Goal: Obtain resource: Download file/media

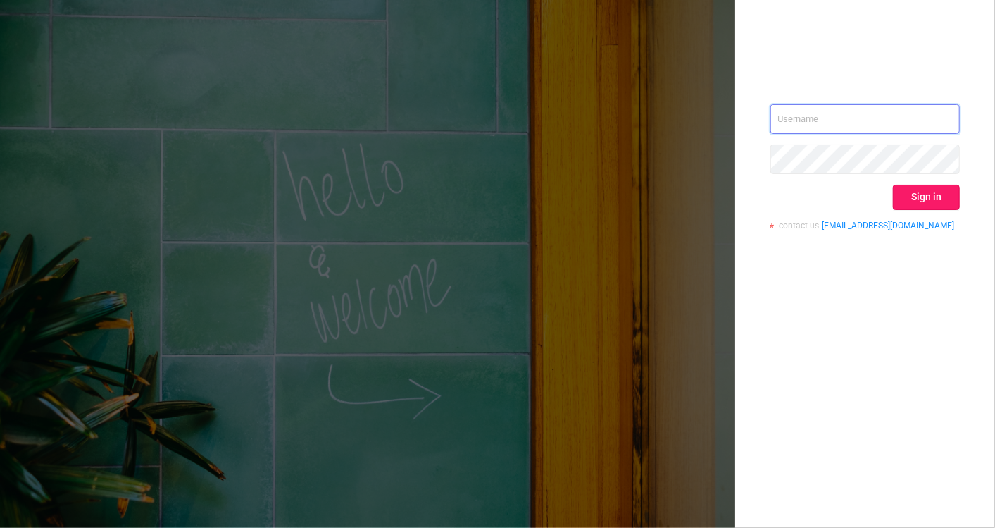
type input "[EMAIL_ADDRESS][DOMAIN_NAME]"
click at [923, 196] on button "Sign in" at bounding box center [926, 197] width 67 height 25
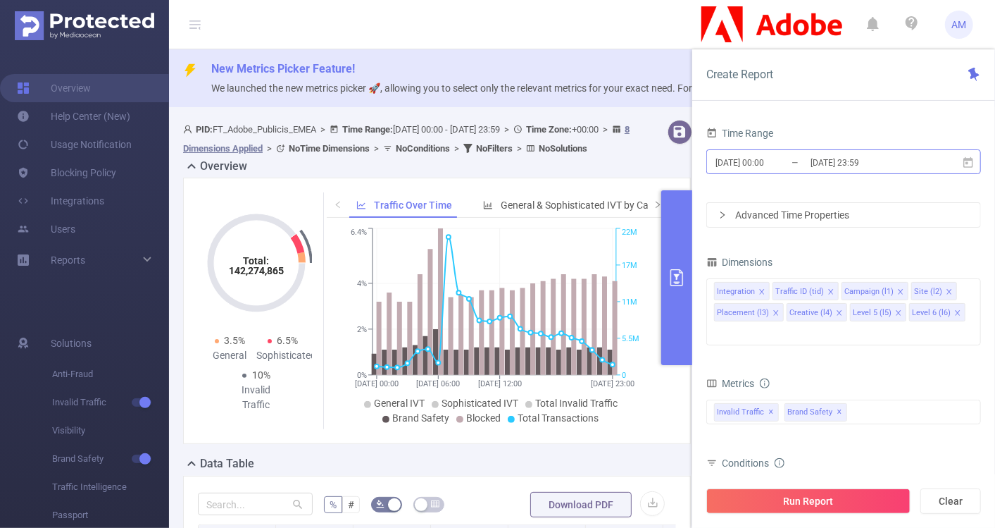
click at [764, 170] on input "[DATE] 00:00" at bounding box center [771, 162] width 114 height 19
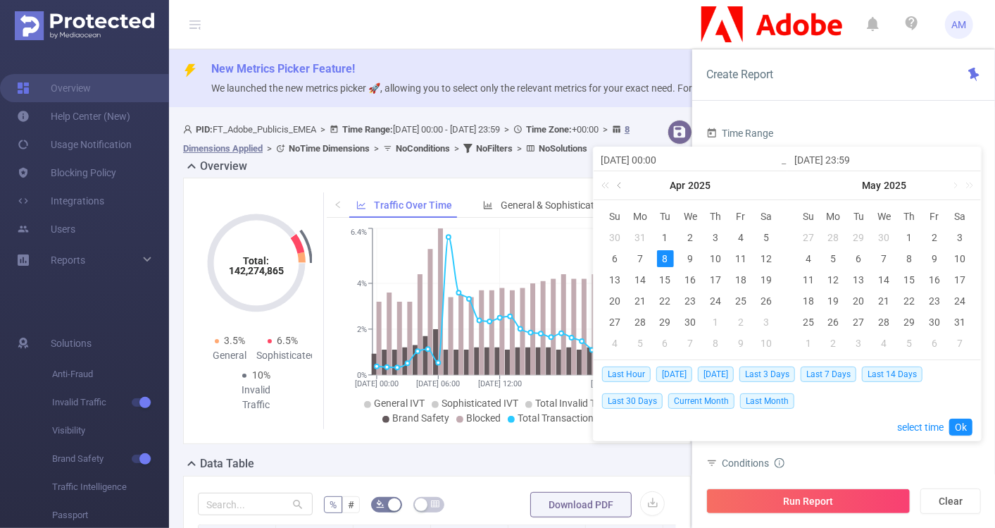
click at [625, 187] on link at bounding box center [620, 185] width 13 height 28
click at [764, 187] on link at bounding box center [773, 185] width 18 height 28
click at [761, 185] on link at bounding box center [760, 185] width 13 height 28
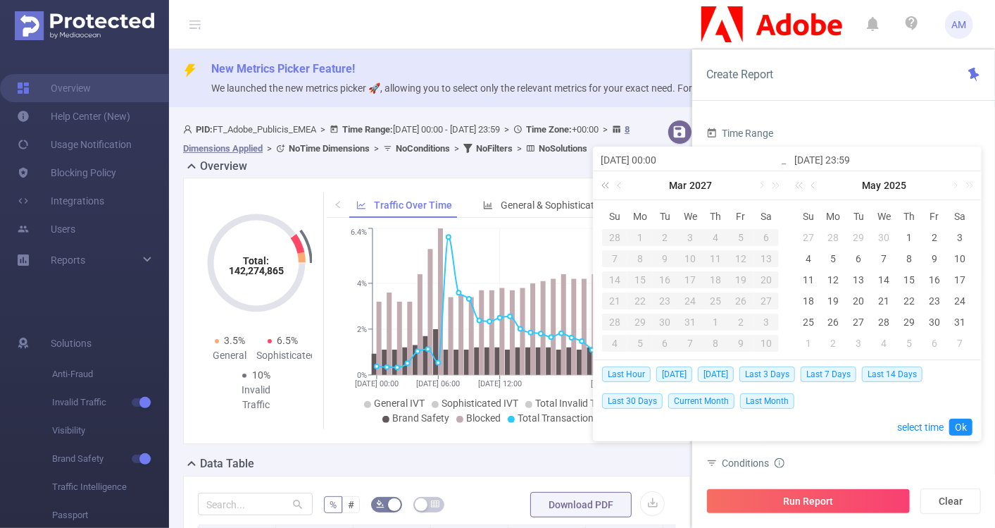
click at [605, 182] on link at bounding box center [608, 185] width 18 height 28
click at [777, 185] on link at bounding box center [773, 185] width 18 height 28
click at [762, 185] on link at bounding box center [760, 185] width 13 height 28
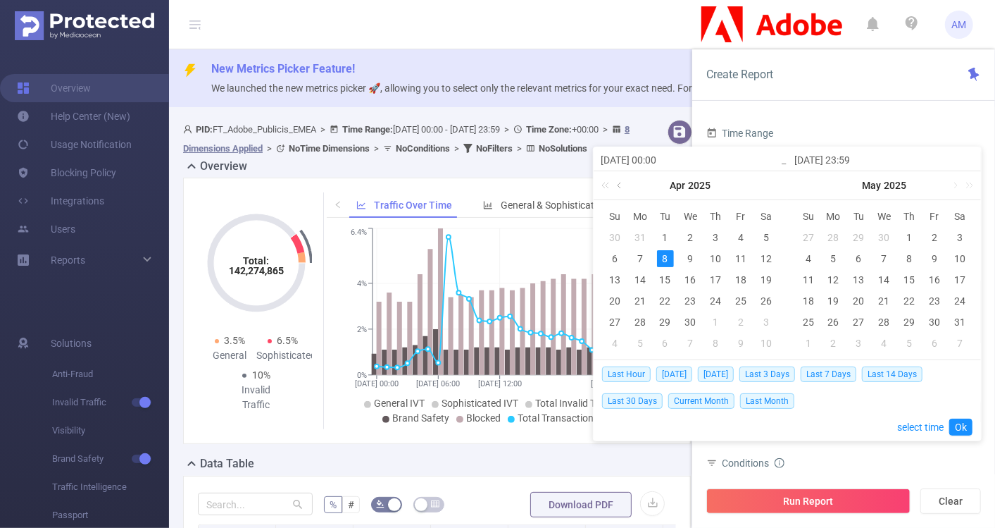
click at [623, 183] on link at bounding box center [620, 185] width 13 height 28
click at [759, 185] on link at bounding box center [760, 185] width 13 height 28
click at [761, 185] on div "[DATE]" at bounding box center [691, 185] width 194 height 28
click at [957, 182] on link at bounding box center [954, 185] width 13 height 28
click at [957, 183] on link at bounding box center [954, 185] width 13 height 28
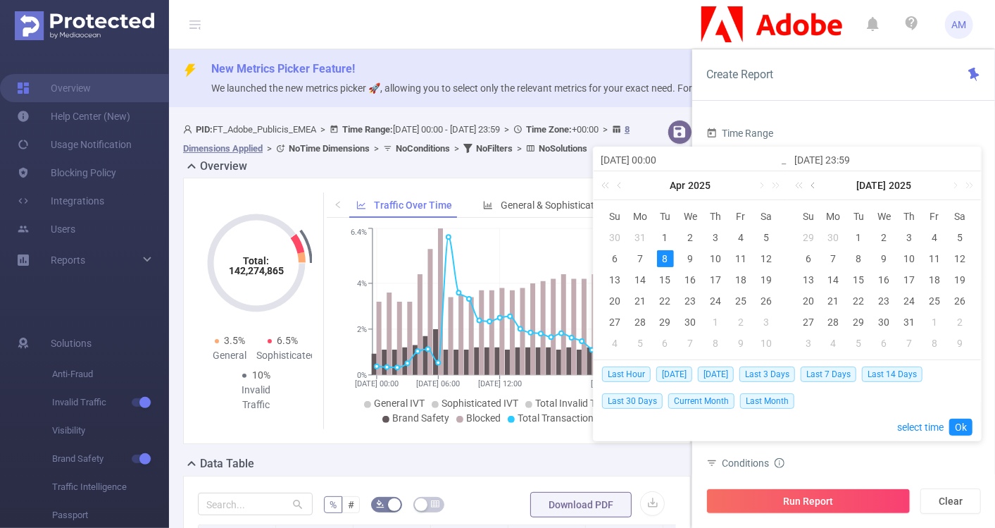
click at [817, 187] on link at bounding box center [814, 185] width 13 height 28
click at [805, 235] on div "1" at bounding box center [808, 237] width 17 height 17
click at [953, 182] on link at bounding box center [954, 185] width 13 height 28
click at [853, 239] on div "1" at bounding box center [859, 237] width 17 height 17
type input "[DATE] 00:00"
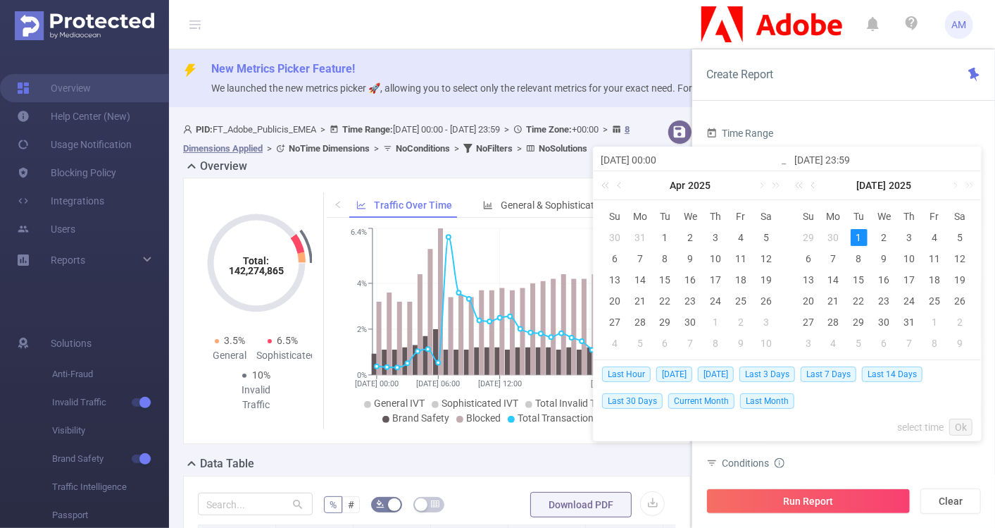
type input "[DATE] 23:59"
type input "[DATE] 00:00"
type input "[DATE] 23:59"
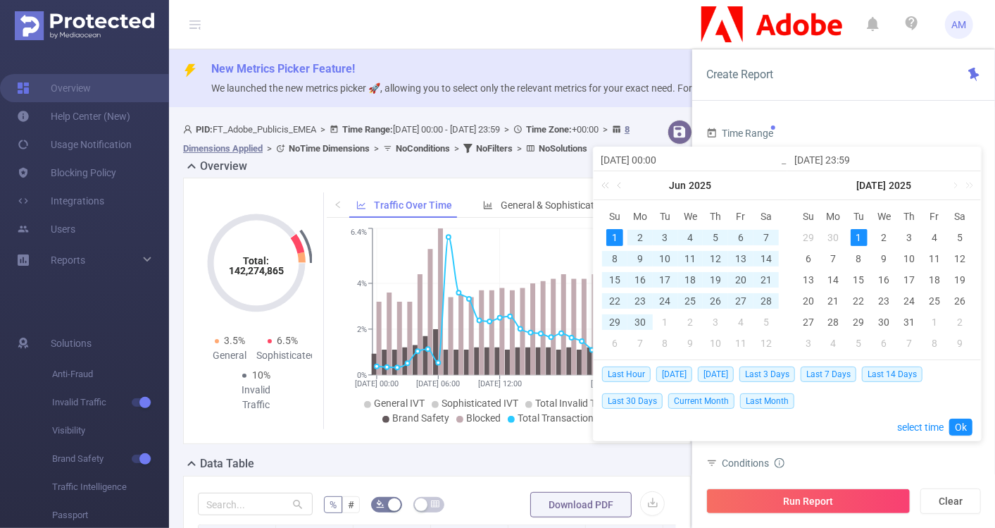
click at [854, 237] on div "1" at bounding box center [859, 237] width 17 height 17
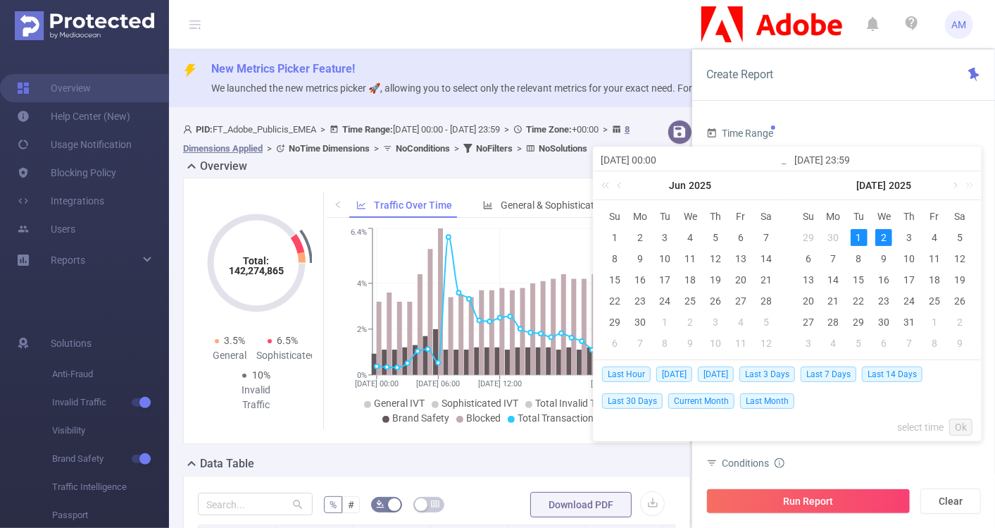
click at [957, 181] on link at bounding box center [954, 185] width 13 height 28
click at [621, 183] on link at bounding box center [620, 185] width 13 height 28
click at [760, 187] on link at bounding box center [760, 185] width 13 height 28
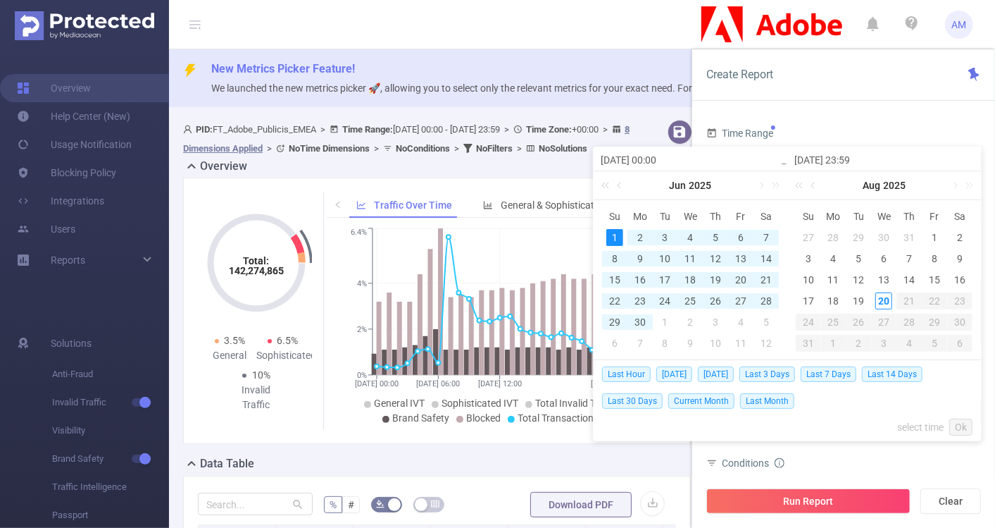
click at [609, 233] on div "1" at bounding box center [614, 237] width 17 height 17
click at [907, 319] on div "31" at bounding box center [909, 321] width 17 height 17
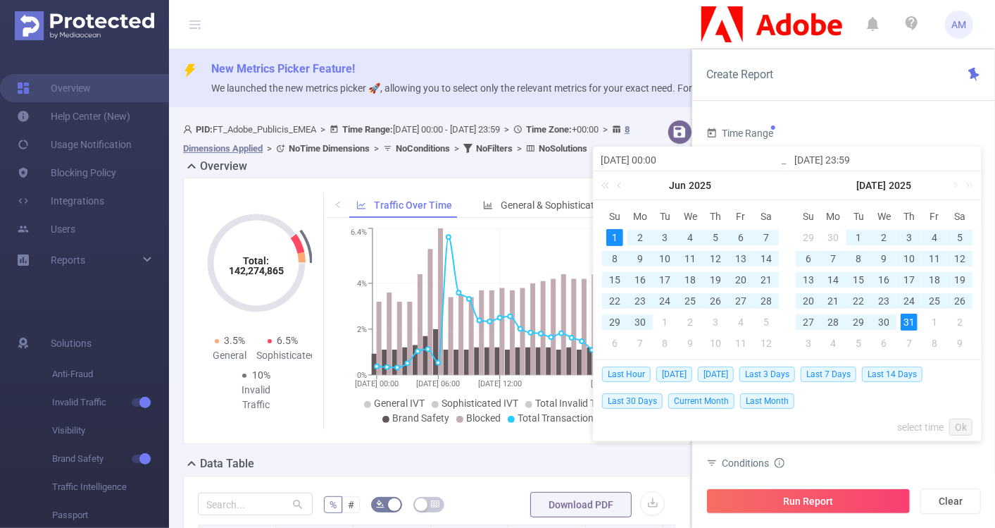
click at [618, 237] on div "1" at bounding box center [614, 237] width 17 height 17
type input "[DATE] 23:59"
click at [961, 425] on link "Ok" at bounding box center [960, 426] width 23 height 17
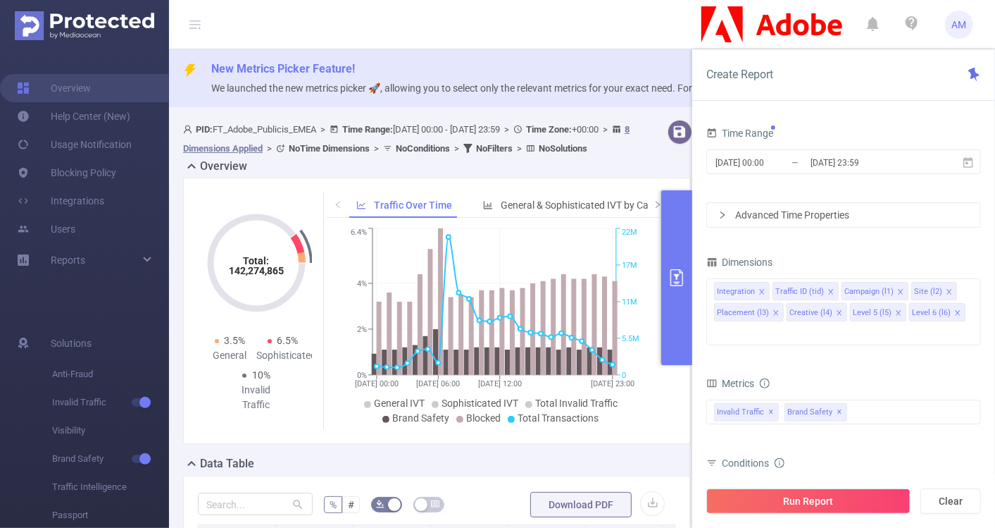
click at [710, 207] on div "Advanced Time Properties" at bounding box center [843, 215] width 273 height 24
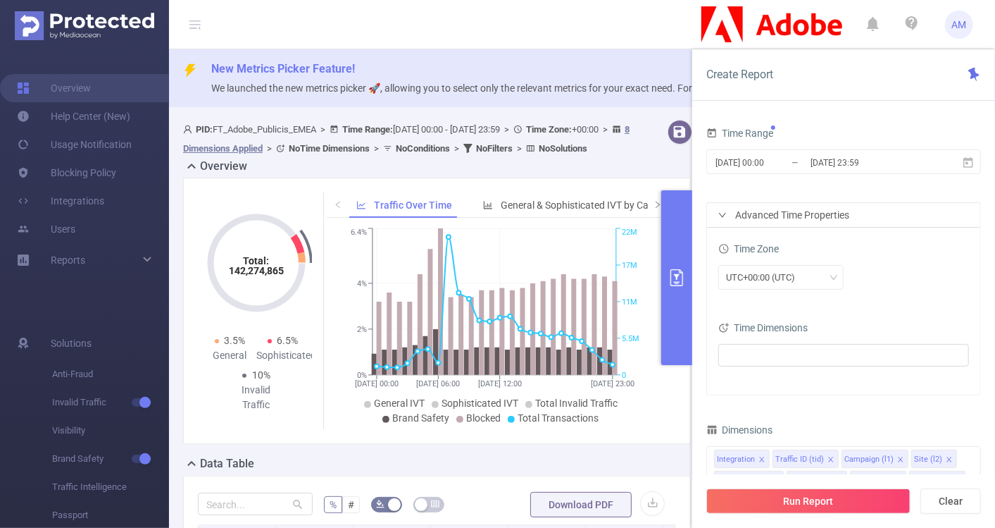
click at [771, 340] on div "Time Dimensions" at bounding box center [843, 329] width 251 height 23
click at [772, 348] on ul at bounding box center [839, 354] width 232 height 21
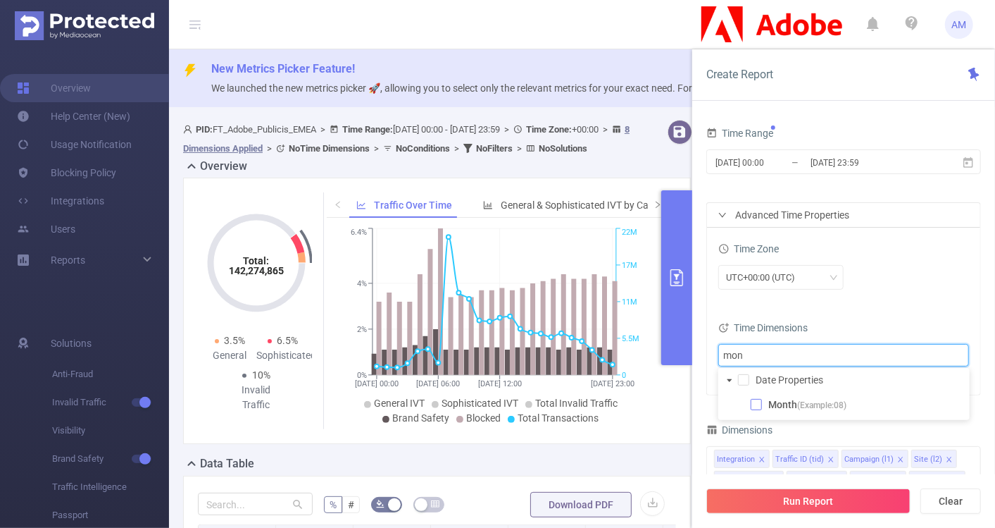
type input "mon"
click at [759, 400] on span at bounding box center [756, 404] width 11 height 11
click at [728, 215] on div "Advanced Time Properties" at bounding box center [843, 215] width 273 height 24
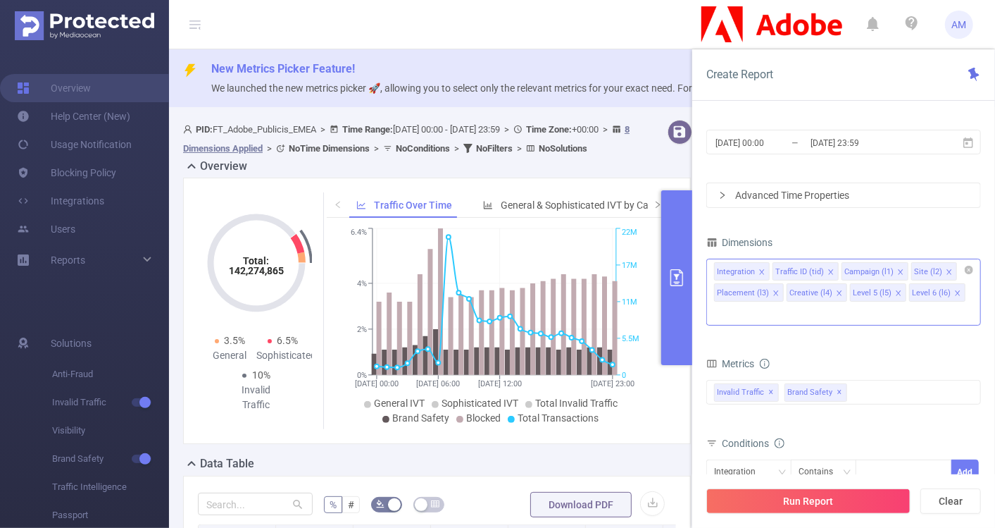
click at [759, 268] on icon "icon: close" at bounding box center [762, 271] width 7 height 7
click at [771, 270] on icon "icon: close" at bounding box center [772, 271] width 5 height 5
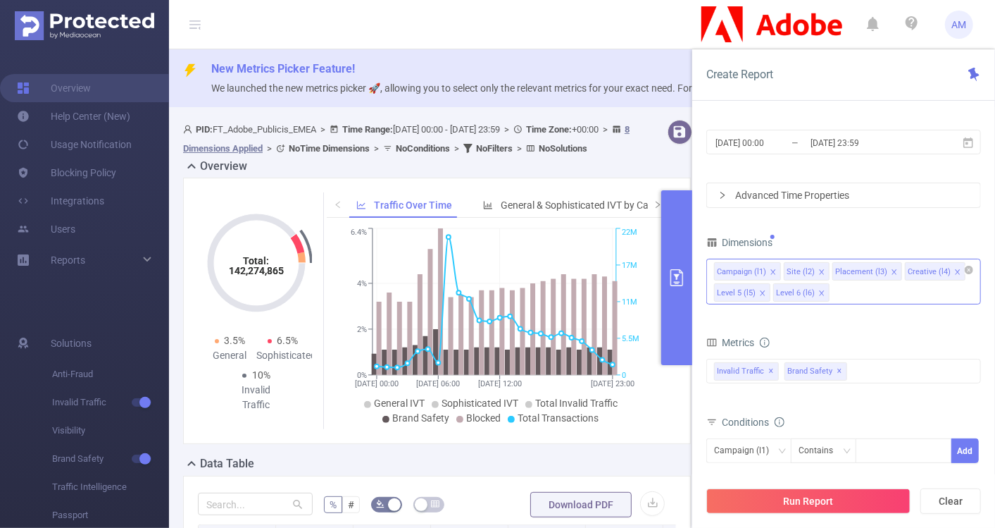
click at [770, 270] on icon "icon: close" at bounding box center [773, 271] width 7 height 7
click at [825, 269] on li "Placement (l3)" at bounding box center [798, 271] width 70 height 18
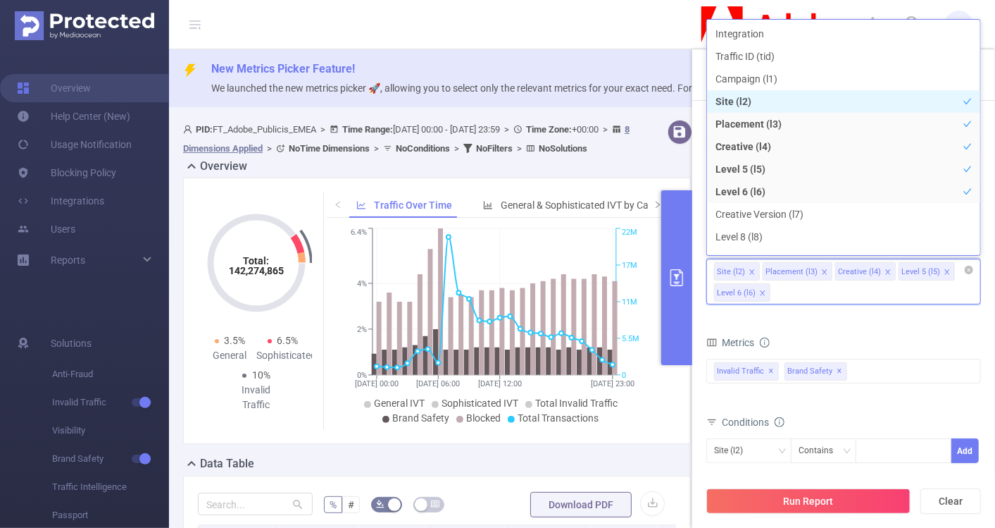
click at [822, 270] on icon "icon: close" at bounding box center [824, 271] width 5 height 5
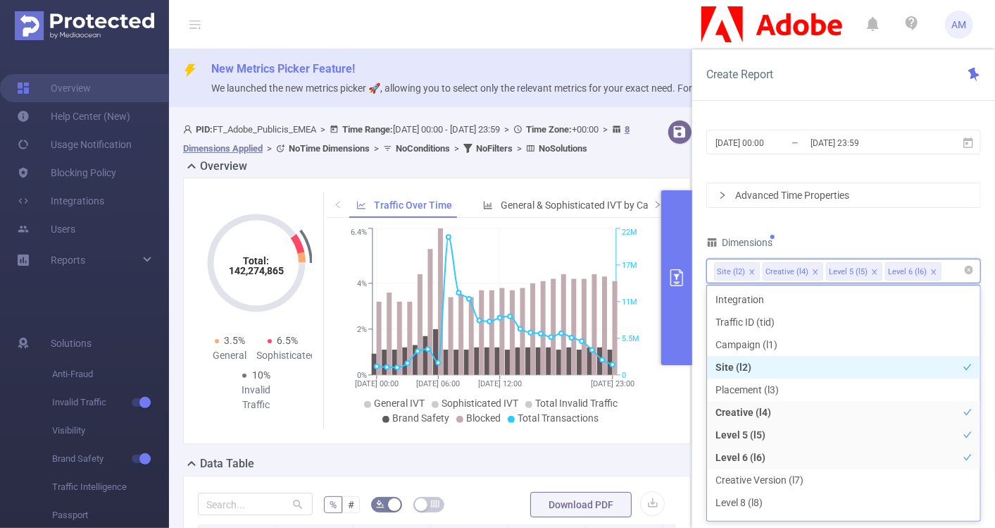
click at [812, 268] on icon "icon: close" at bounding box center [815, 271] width 7 height 7
click at [808, 270] on icon "icon: close" at bounding box center [811, 271] width 7 height 7
click at [809, 270] on icon "icon: close" at bounding box center [811, 271] width 7 height 7
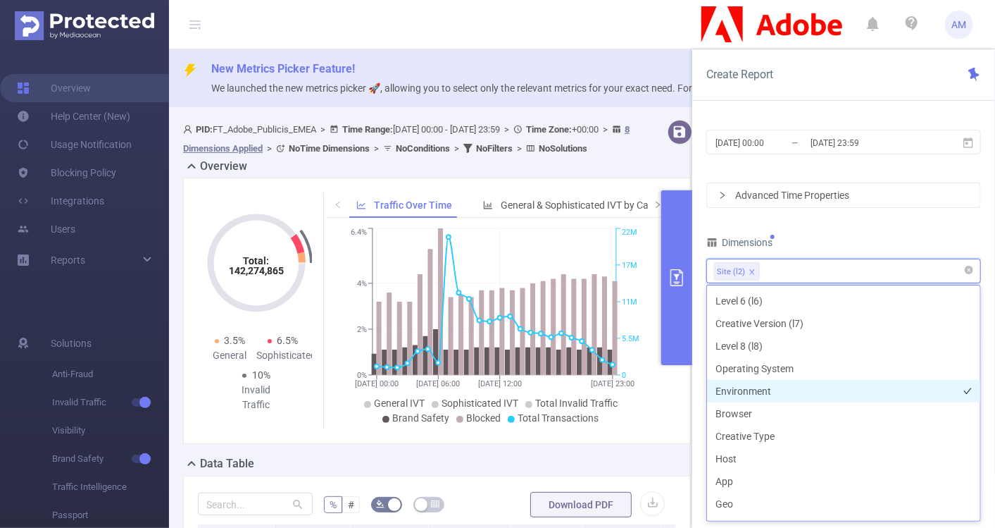
scroll to position [157, 0]
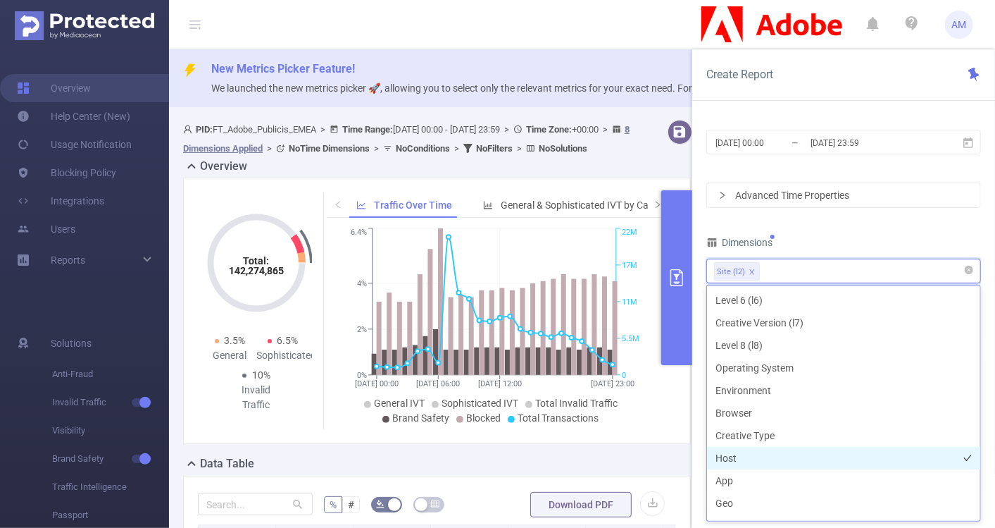
click at [768, 455] on li "Host" at bounding box center [843, 458] width 273 height 23
click at [976, 243] on div "Dimensions" at bounding box center [843, 243] width 275 height 23
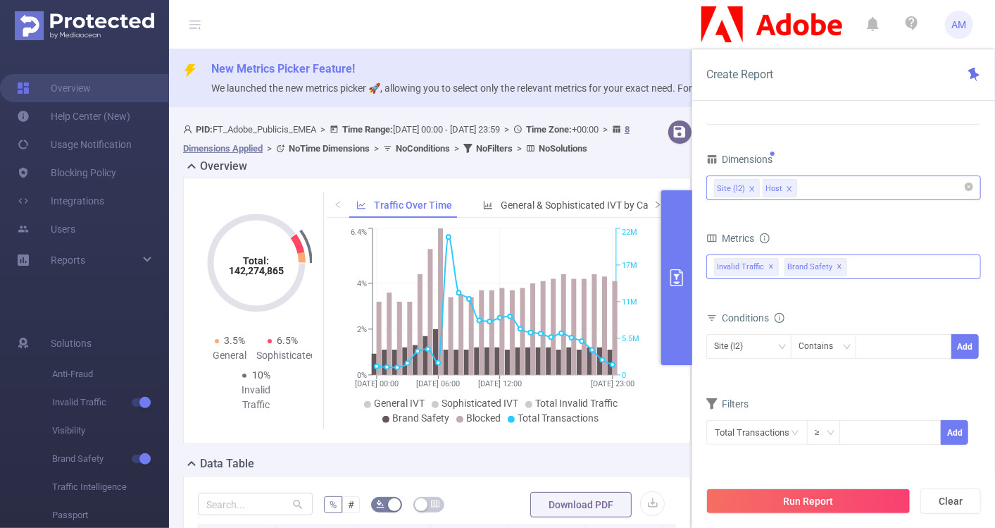
click at [769, 266] on span "✕" at bounding box center [772, 267] width 6 height 17
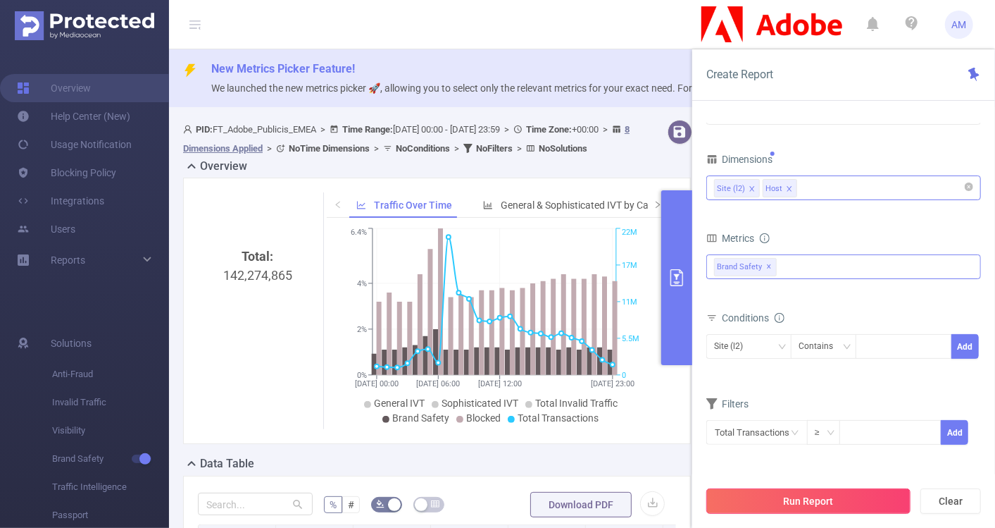
click at [806, 495] on button "Run Report" at bounding box center [808, 500] width 204 height 25
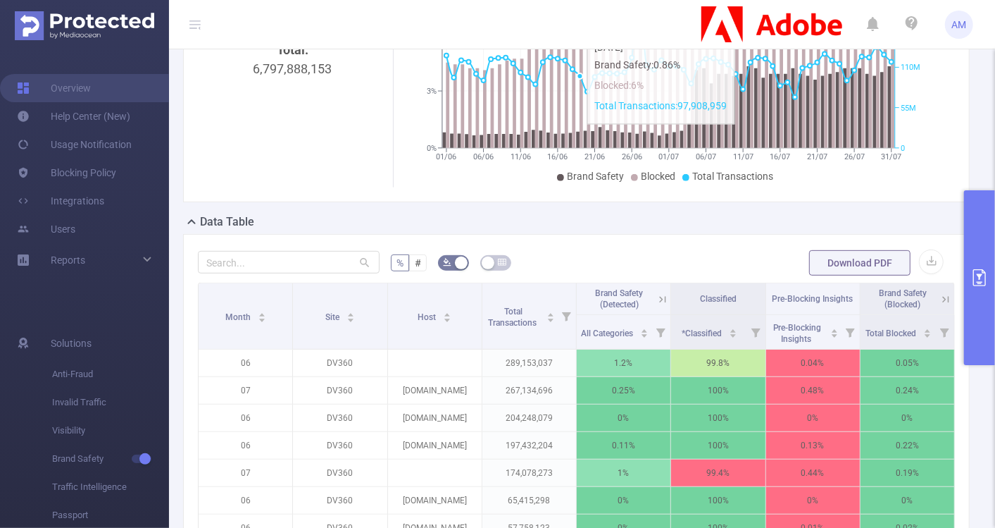
scroll to position [247, 0]
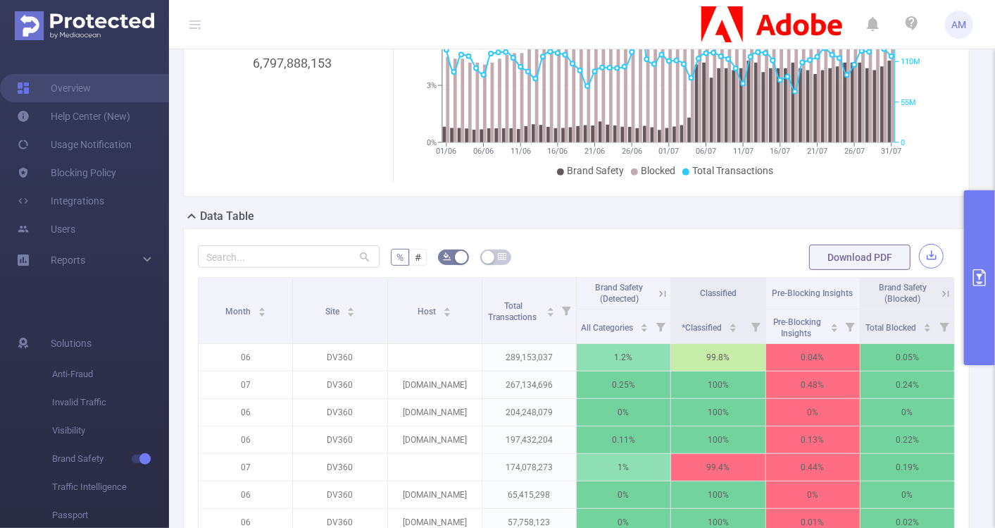
click at [919, 253] on button "button" at bounding box center [931, 256] width 25 height 25
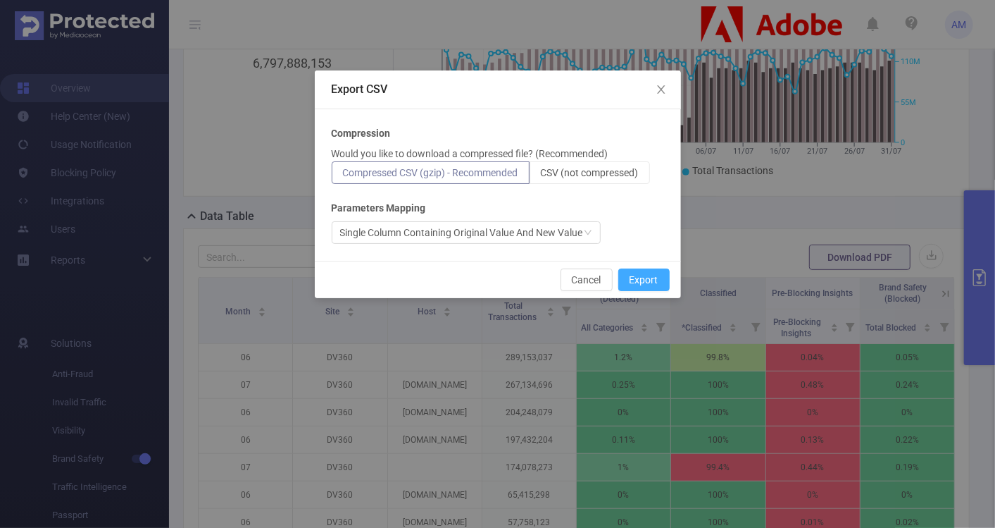
click at [640, 280] on button "Export" at bounding box center [643, 279] width 51 height 23
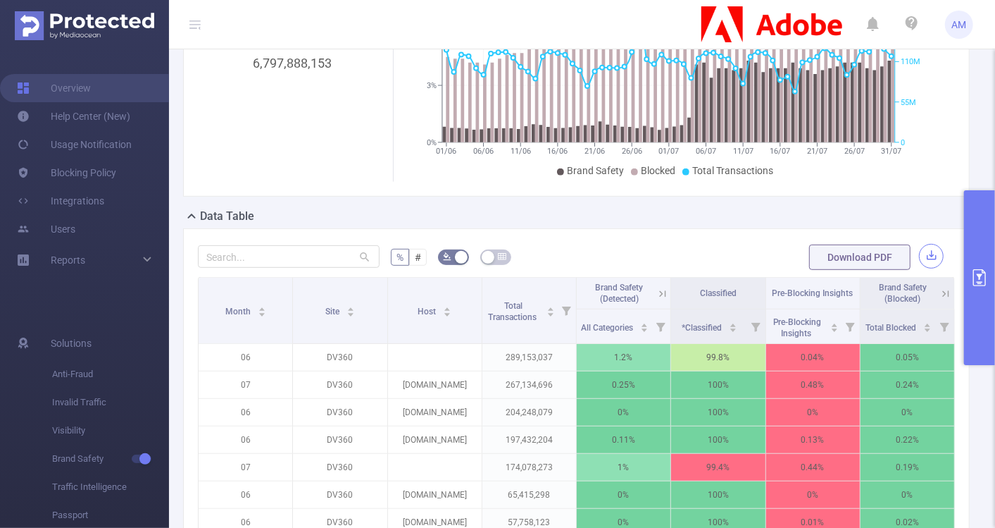
click at [919, 254] on button "button" at bounding box center [931, 256] width 25 height 25
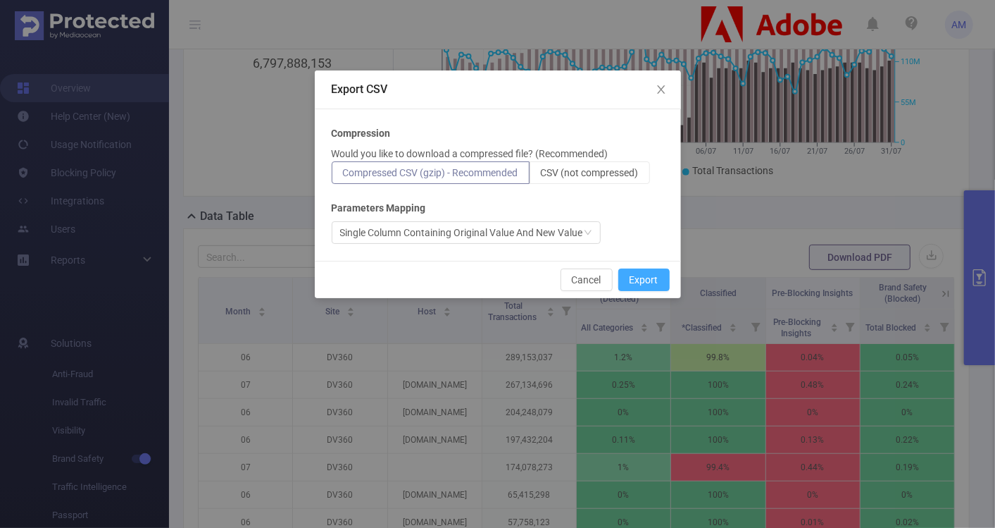
click at [633, 289] on button "Export" at bounding box center [643, 279] width 51 height 23
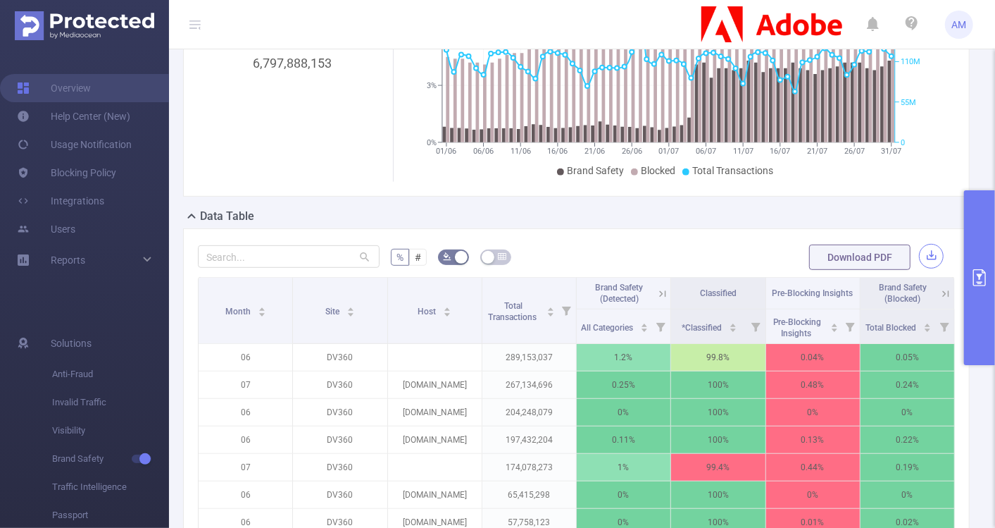
click at [919, 256] on button "button" at bounding box center [931, 256] width 25 height 25
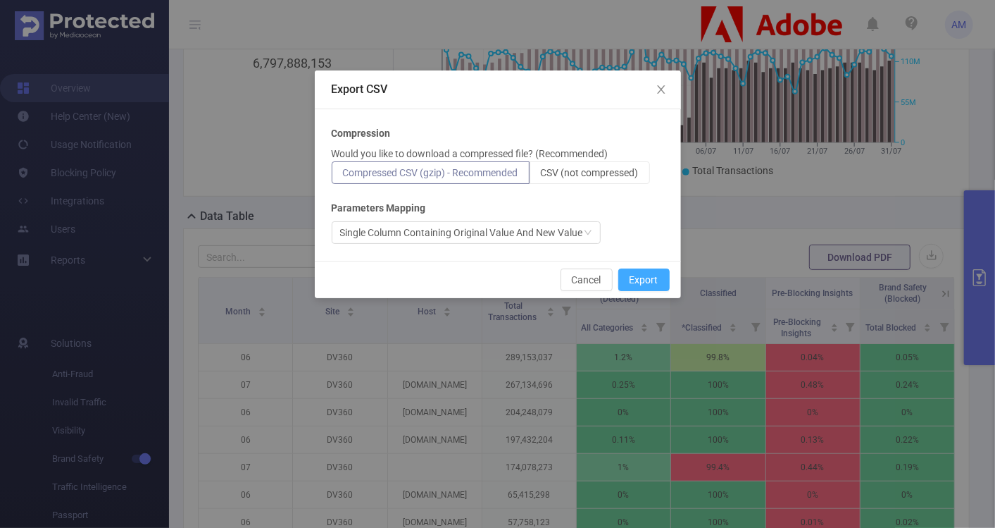
click at [654, 278] on button "Export" at bounding box center [643, 279] width 51 height 23
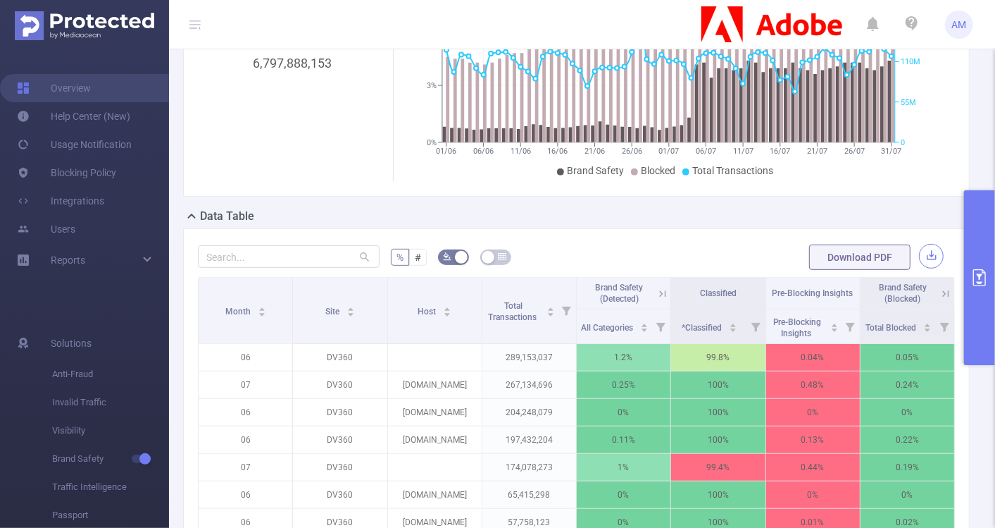
click at [919, 261] on button "button" at bounding box center [931, 256] width 25 height 25
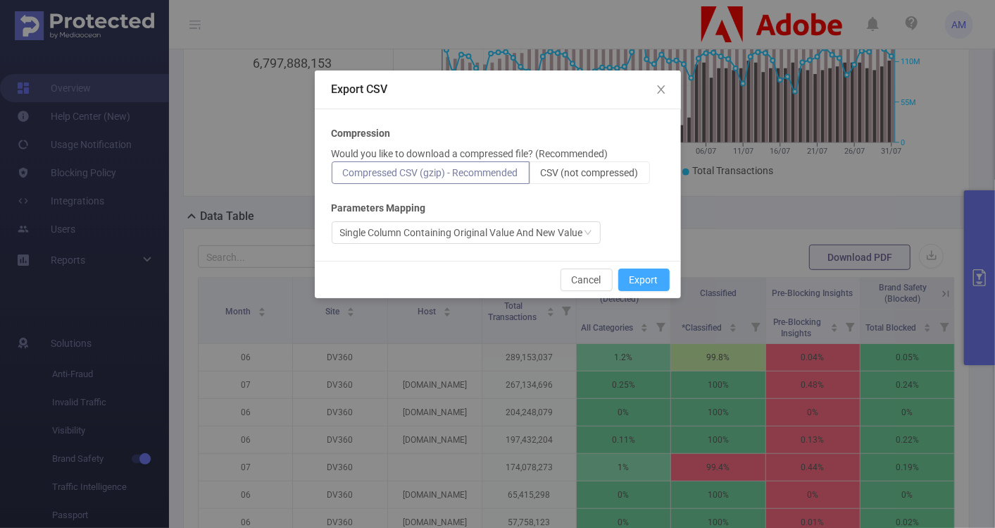
click at [659, 278] on button "Export" at bounding box center [643, 279] width 51 height 23
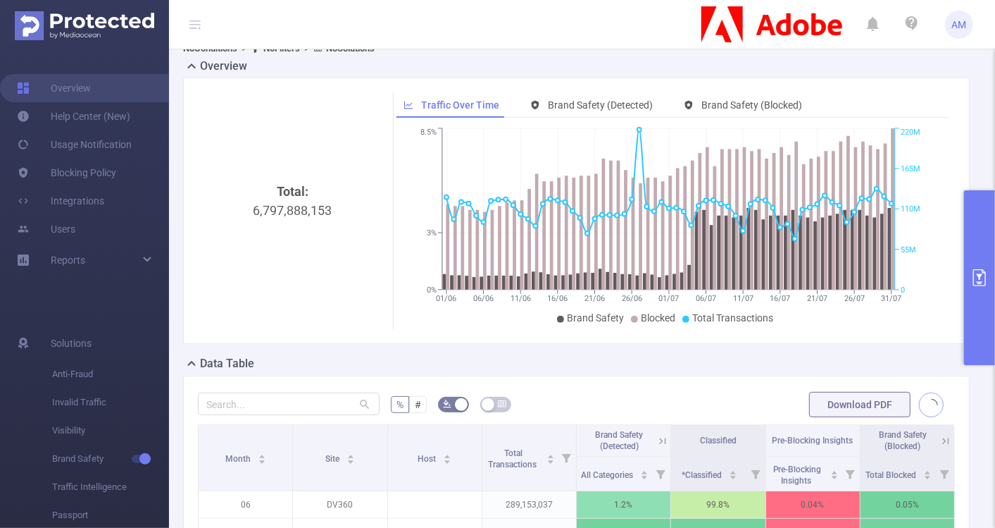
scroll to position [96, 0]
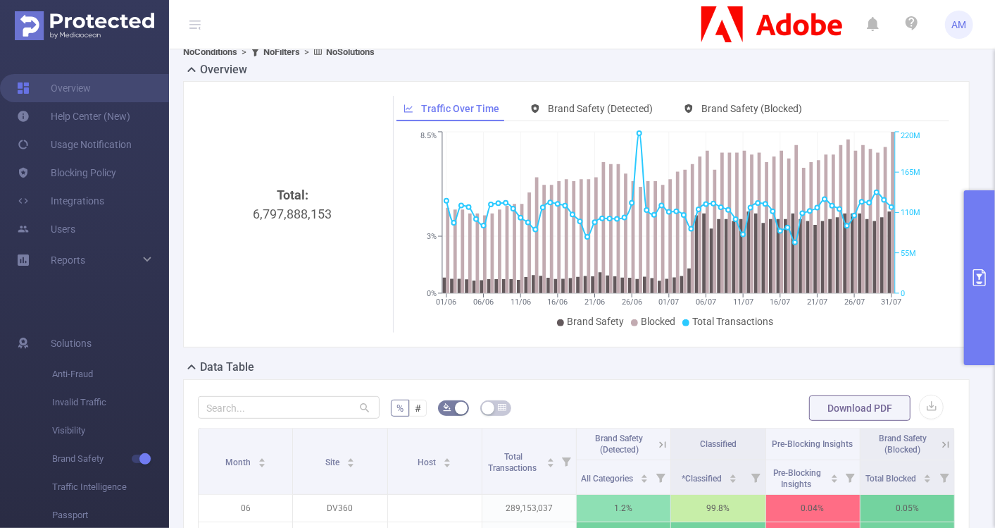
click at [968, 283] on button "primary" at bounding box center [979, 277] width 31 height 175
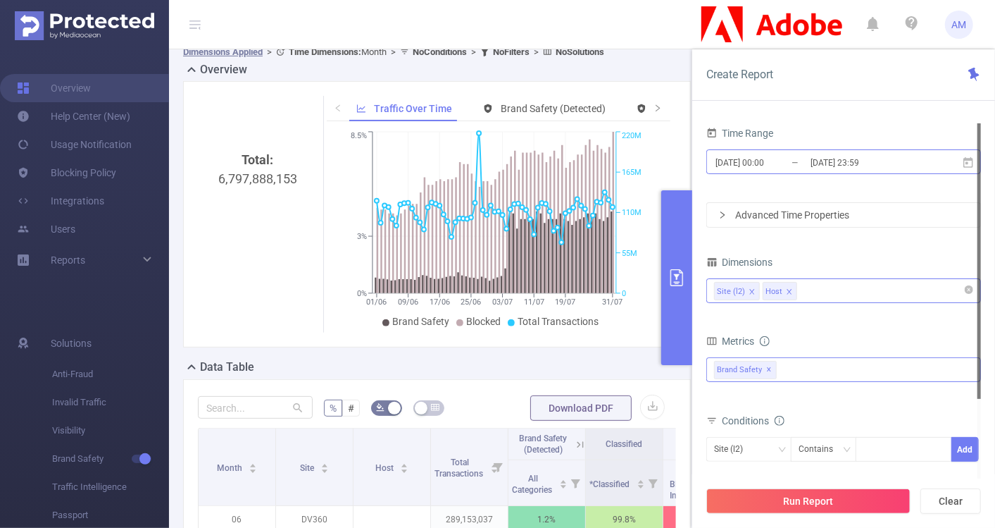
click at [774, 161] on input "[DATE] 00:00" at bounding box center [771, 162] width 114 height 19
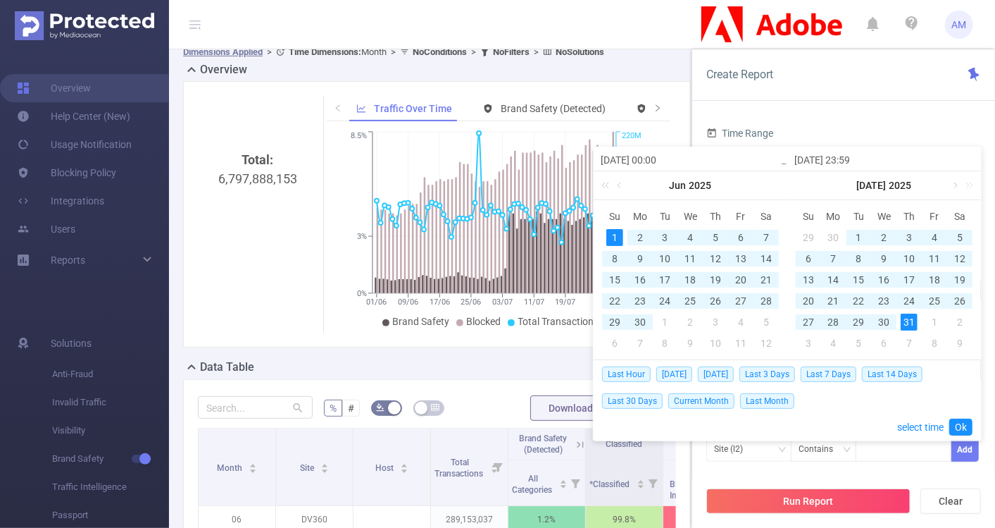
click at [954, 191] on link at bounding box center [954, 185] width 13 height 28
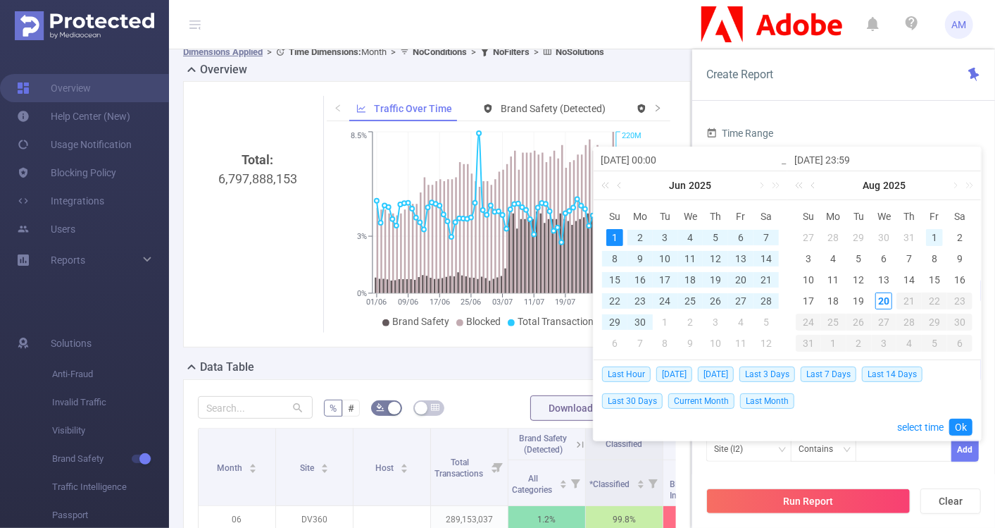
click at [940, 239] on div "1" at bounding box center [934, 237] width 17 height 17
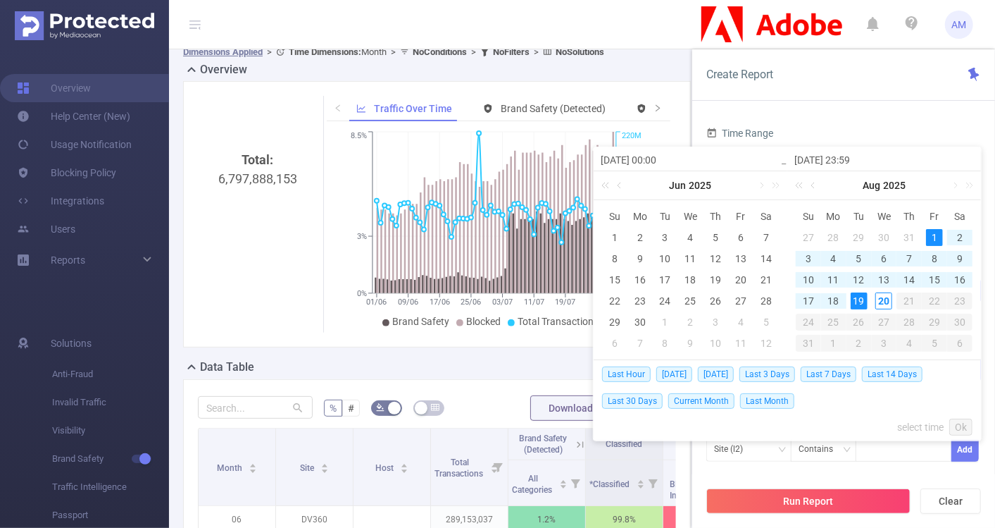
click at [857, 302] on div "19" at bounding box center [859, 300] width 17 height 17
type input "[DATE] 00:00"
type input "[DATE] 23:59"
type input "[DATE] 00:00"
type input "[DATE] 23:59"
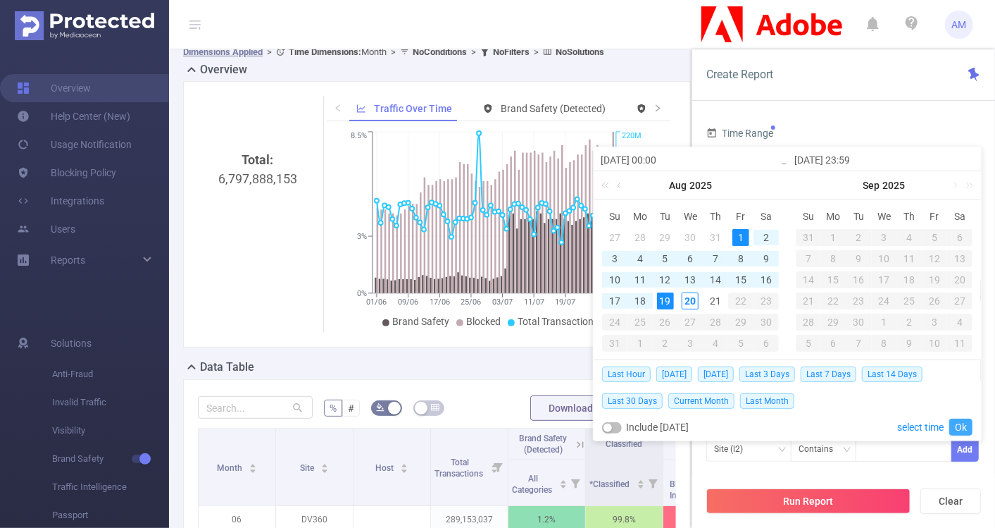
click at [951, 423] on link "Ok" at bounding box center [960, 426] width 23 height 17
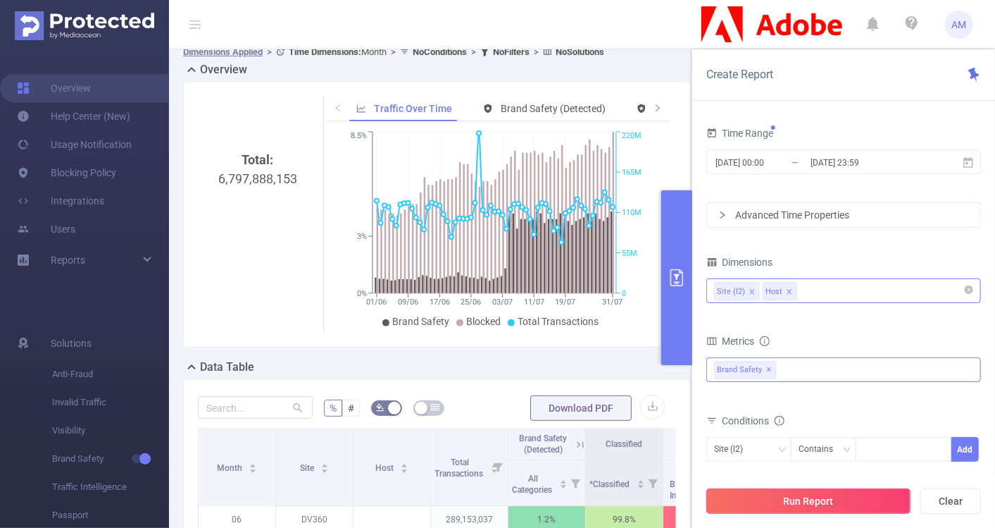
click at [849, 499] on button "Run Report" at bounding box center [808, 500] width 204 height 25
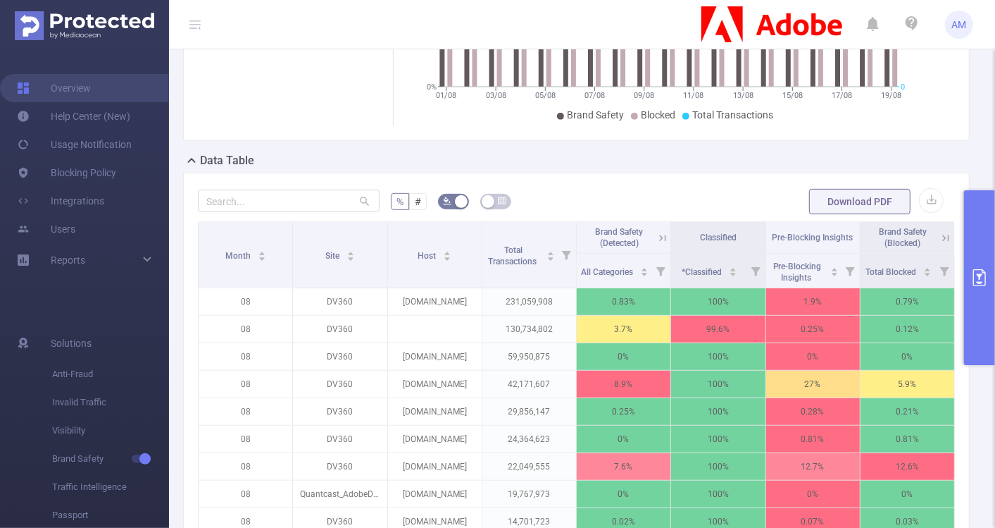
scroll to position [304, 0]
click at [923, 197] on button "button" at bounding box center [931, 199] width 25 height 25
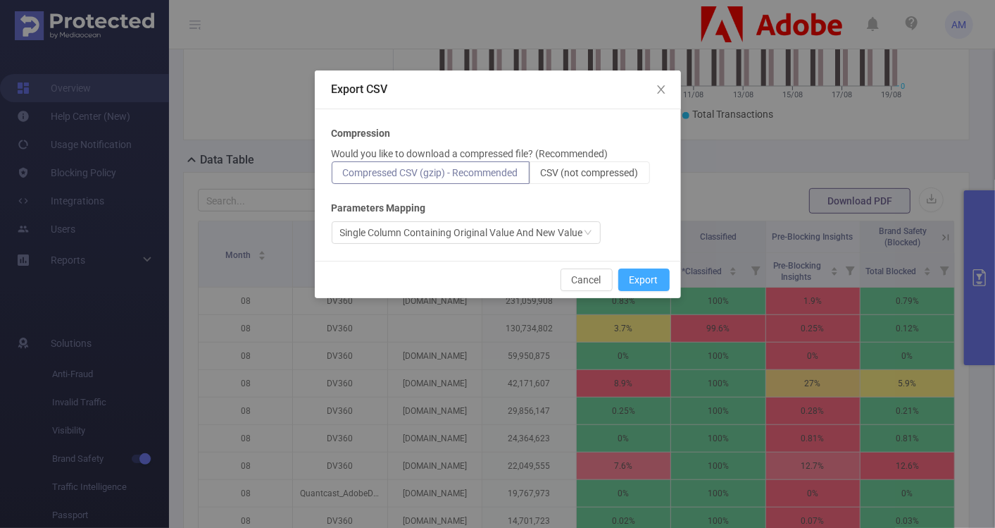
click at [636, 281] on button "Export" at bounding box center [643, 279] width 51 height 23
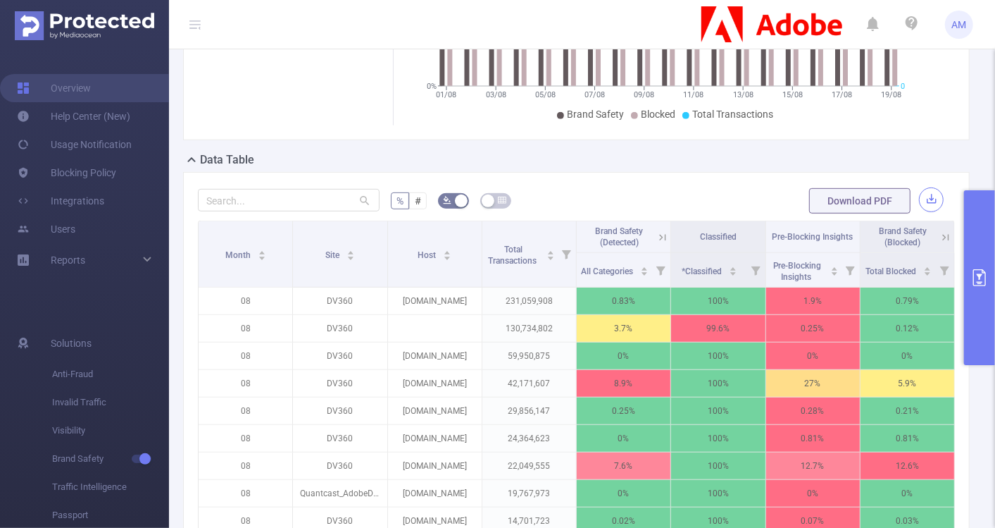
click at [926, 199] on button "button" at bounding box center [931, 199] width 25 height 25
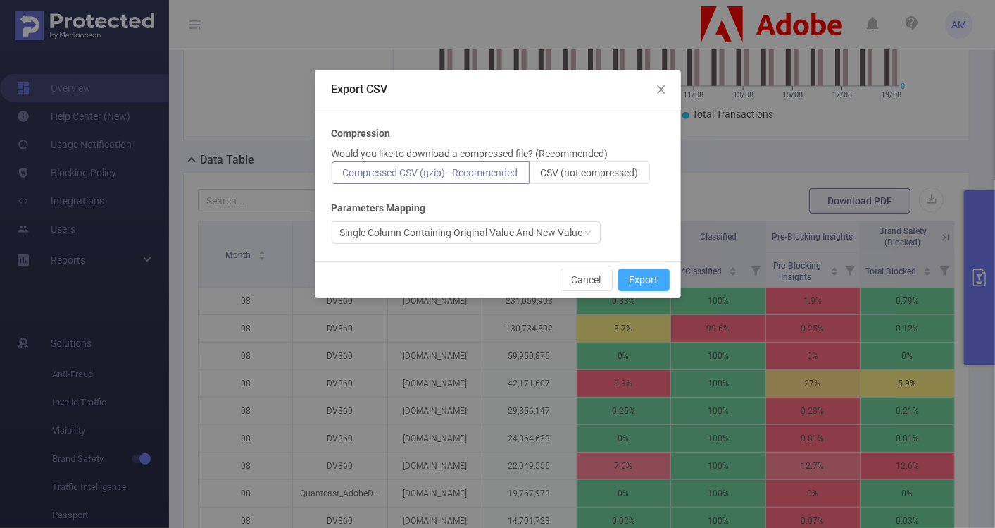
click at [639, 285] on button "Export" at bounding box center [643, 279] width 51 height 23
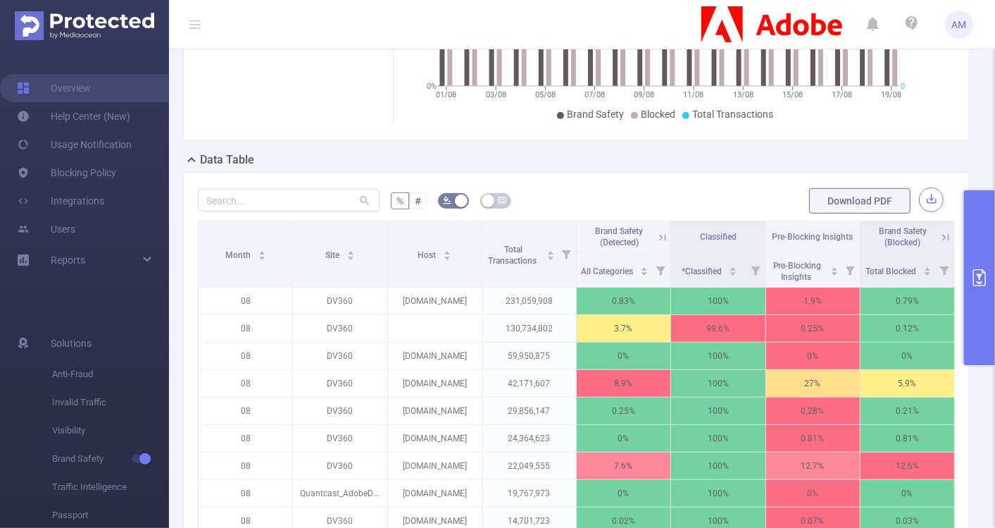
click at [923, 193] on button "button" at bounding box center [931, 199] width 25 height 25
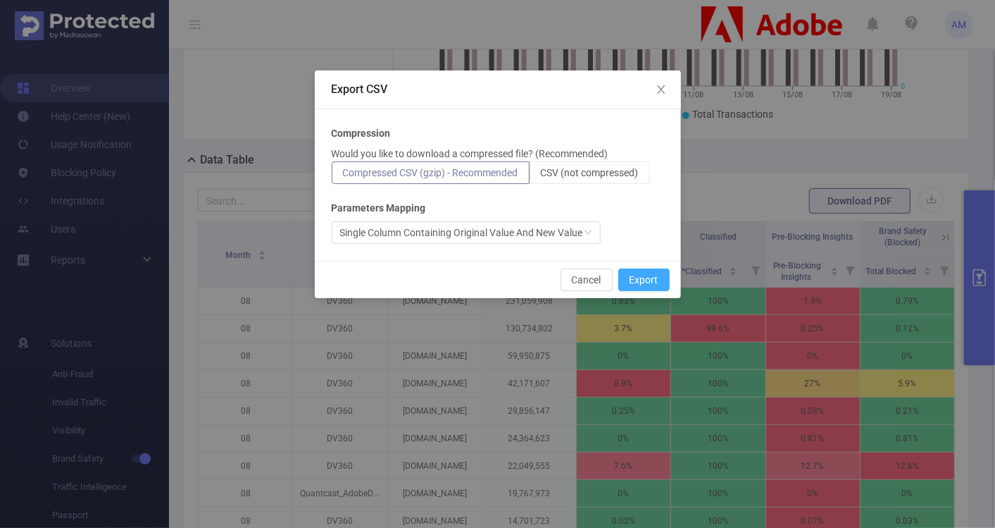
click at [652, 275] on button "Export" at bounding box center [643, 279] width 51 height 23
